Goal: Navigation & Orientation: Find specific page/section

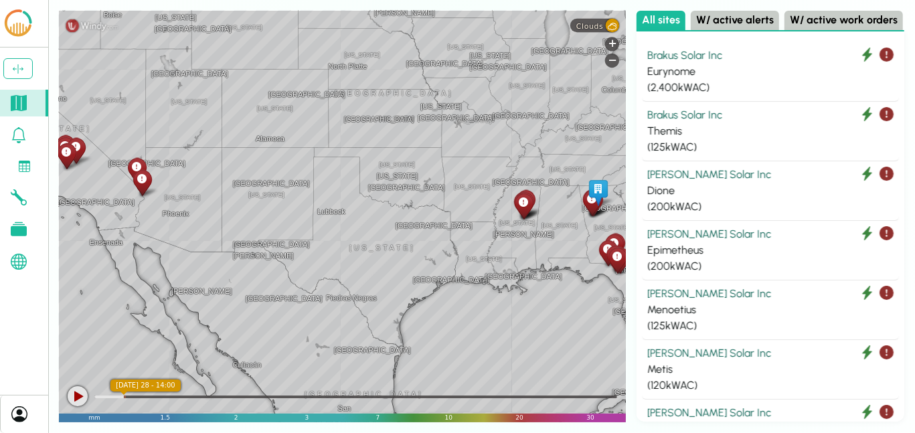
click at [15, 229] on icon at bounding box center [19, 229] width 16 height 14
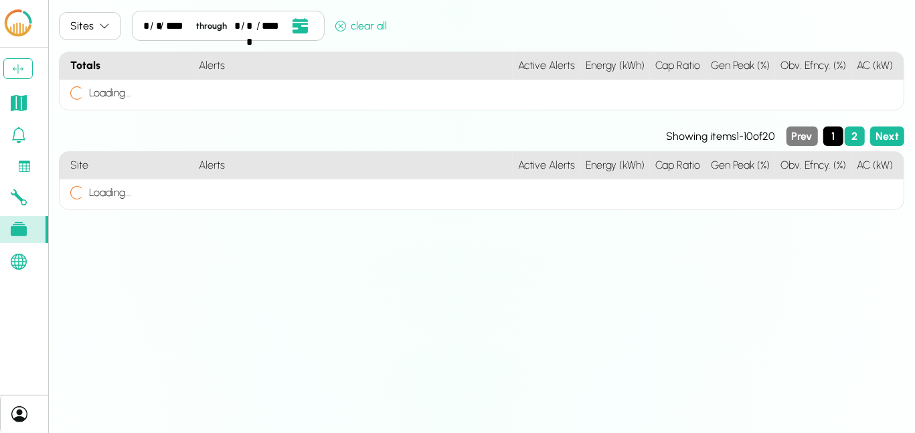
click at [17, 110] on link at bounding box center [24, 103] width 48 height 27
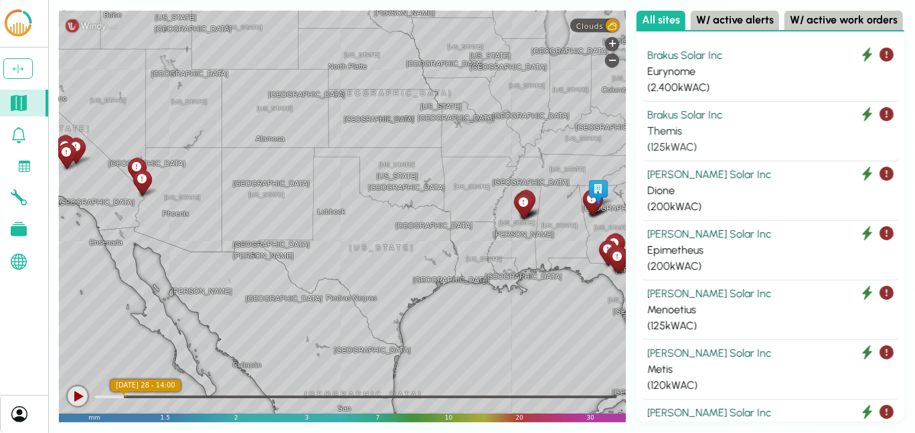
click at [692, 117] on div "Brakus Solar Inc" at bounding box center [770, 115] width 246 height 16
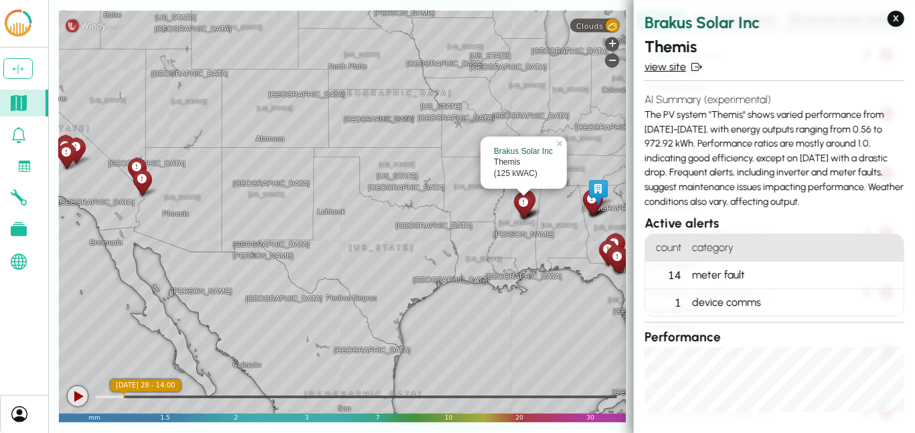
click at [667, 67] on link "view site" at bounding box center [775, 67] width 260 height 16
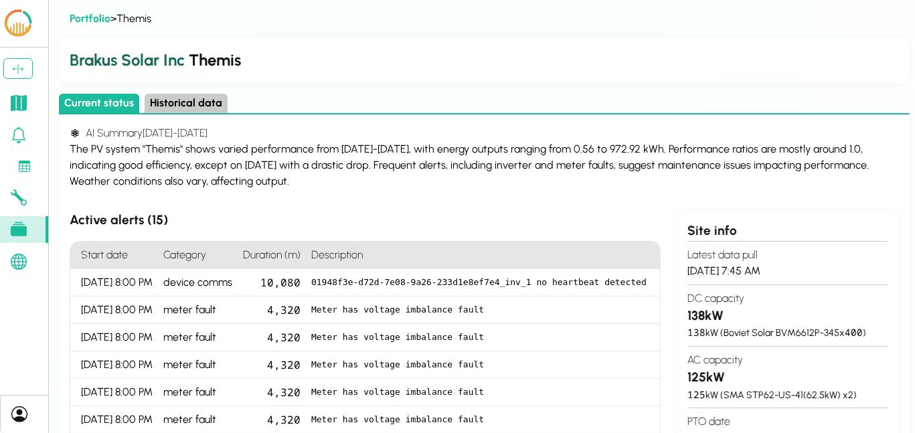
click at [30, 130] on link at bounding box center [24, 135] width 48 height 27
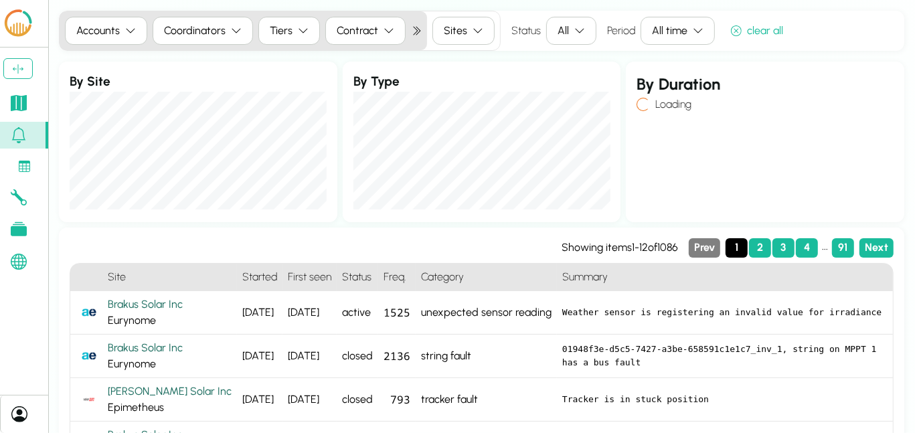
click at [30, 169] on link at bounding box center [24, 166] width 48 height 25
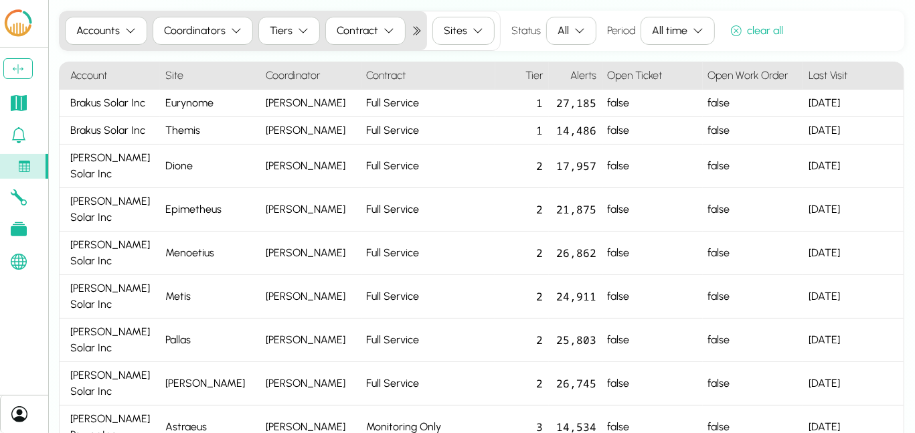
click at [23, 230] on icon at bounding box center [19, 229] width 16 height 14
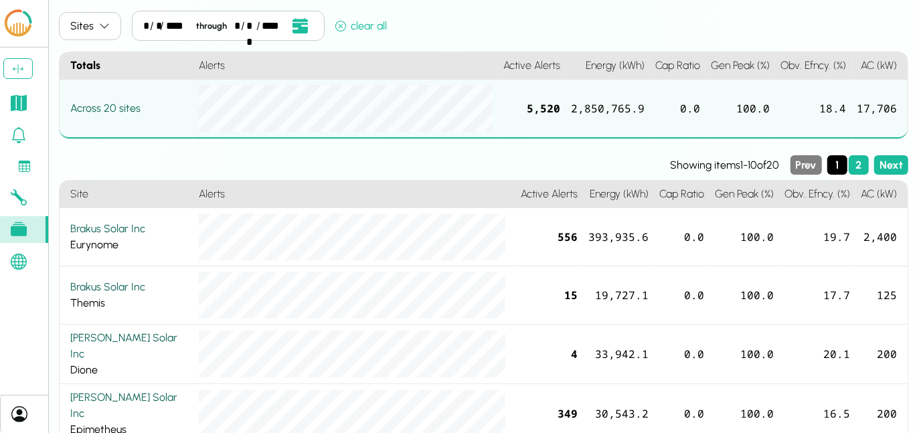
click at [23, 105] on icon at bounding box center [19, 103] width 16 height 16
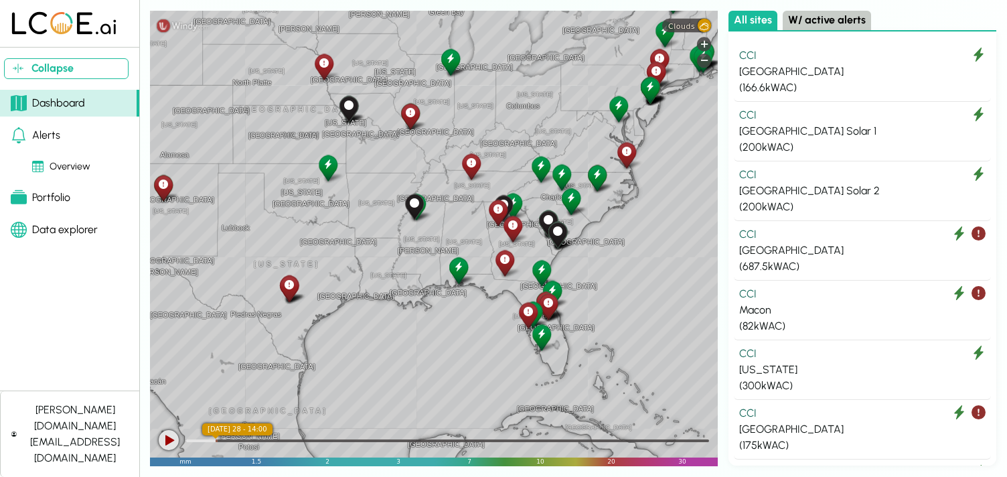
drag, startPoint x: 560, startPoint y: 236, endPoint x: 318, endPoint y: 236, distance: 241.6
click at [318, 236] on div "Phoenix Lubbock Albuquerque New Mexico Arizona Salt Lake City Utah Denver Color…" at bounding box center [434, 238] width 568 height 455
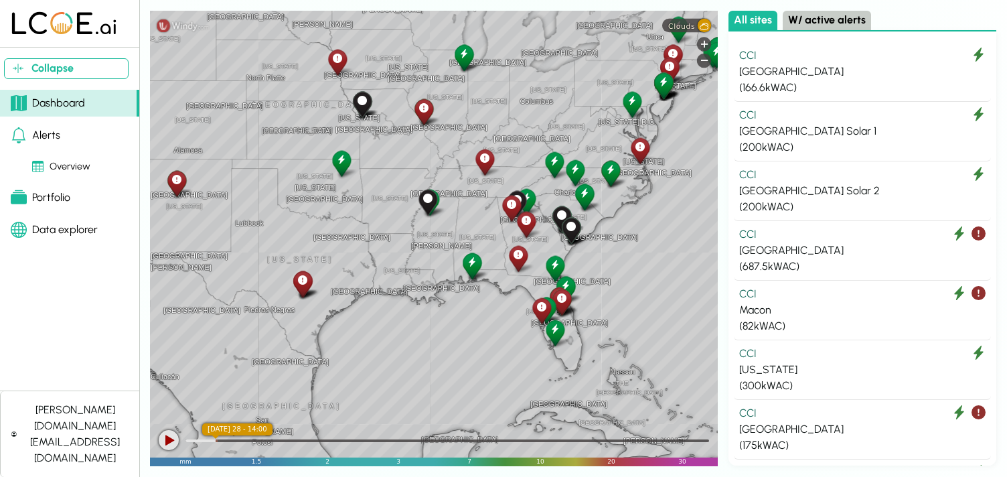
drag, startPoint x: 345, startPoint y: 183, endPoint x: 393, endPoint y: 195, distance: 49.0
click at [393, 195] on div "Dallas Oklahoma City Arkansas Jackson Memphis Kansas Oklahoma Missouri Kansas C…" at bounding box center [434, 238] width 568 height 455
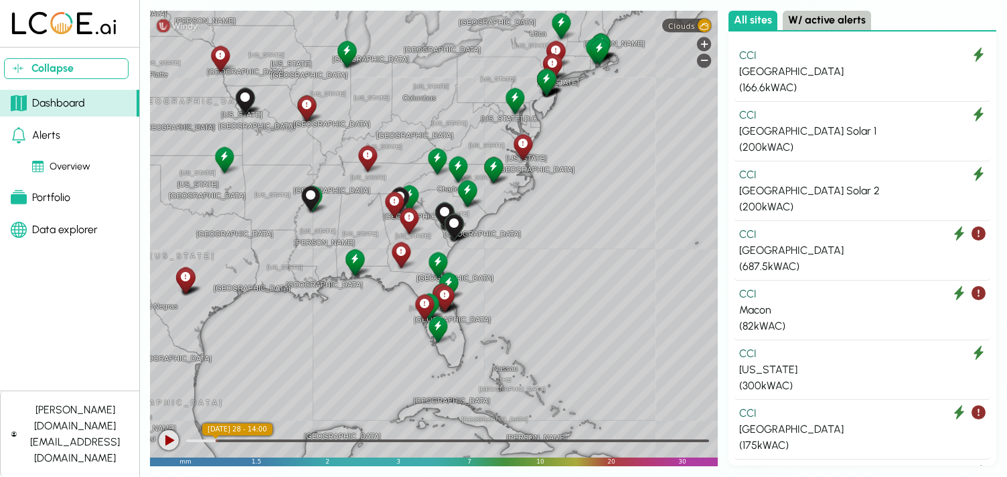
drag, startPoint x: 493, startPoint y: 198, endPoint x: 365, endPoint y: 198, distance: 127.9
click at [365, 198] on div "Dallas Oklahoma City Arkansas Jackson Memphis Kansas Oklahoma Missouri Kansas C…" at bounding box center [434, 238] width 568 height 455
click at [166, 444] on div at bounding box center [169, 440] width 20 height 20
click at [171, 437] on div at bounding box center [169, 440] width 20 height 20
click at [60, 139] on link "Alerts" at bounding box center [69, 135] width 139 height 27
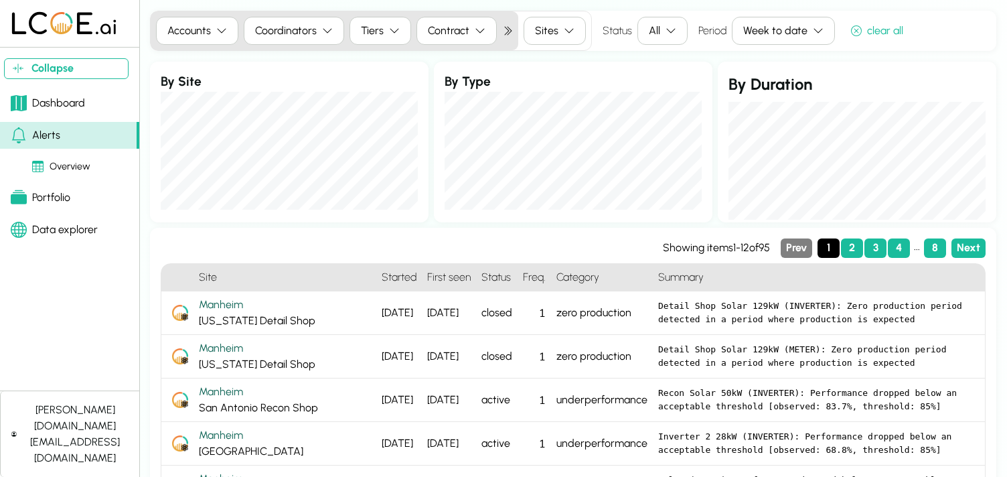
click at [30, 87] on section "Dashboard Alerts Overview Portfolio Data explorer" at bounding box center [69, 237] width 139 height 307
